Goal: Task Accomplishment & Management: Use online tool/utility

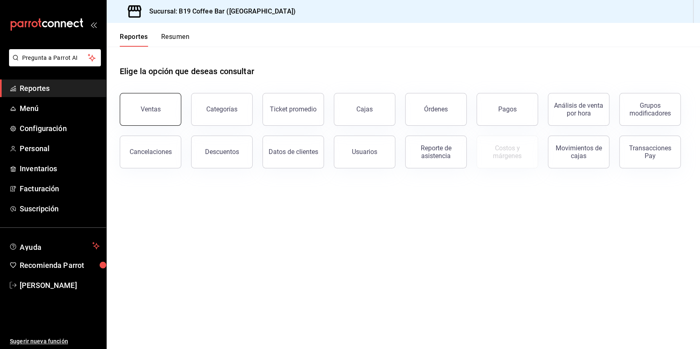
click at [157, 108] on div "Ventas" at bounding box center [151, 109] width 20 height 8
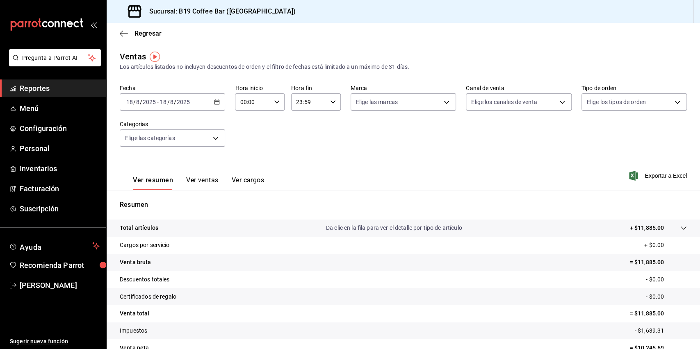
scroll to position [43, 0]
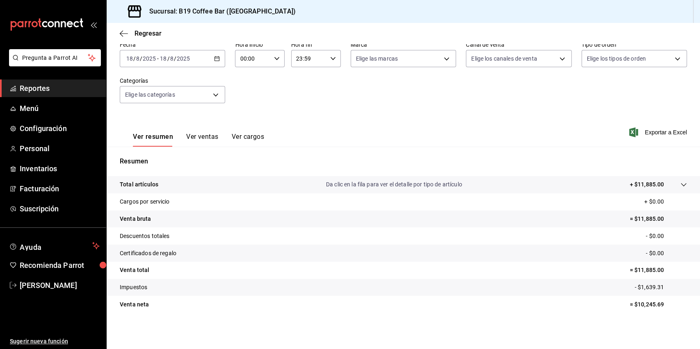
click at [205, 139] on button "Ver ventas" at bounding box center [202, 140] width 32 height 14
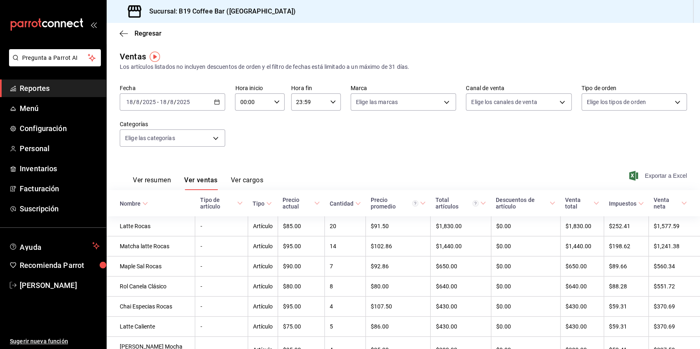
click at [633, 176] on span "Exportar a Excel" at bounding box center [659, 176] width 56 height 10
click at [58, 82] on link "Reportes" at bounding box center [53, 89] width 106 height 18
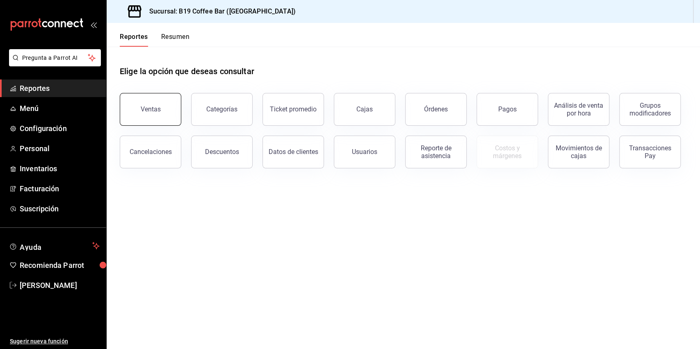
click at [157, 107] on div "Ventas" at bounding box center [151, 109] width 20 height 8
